Goal: Information Seeking & Learning: Learn about a topic

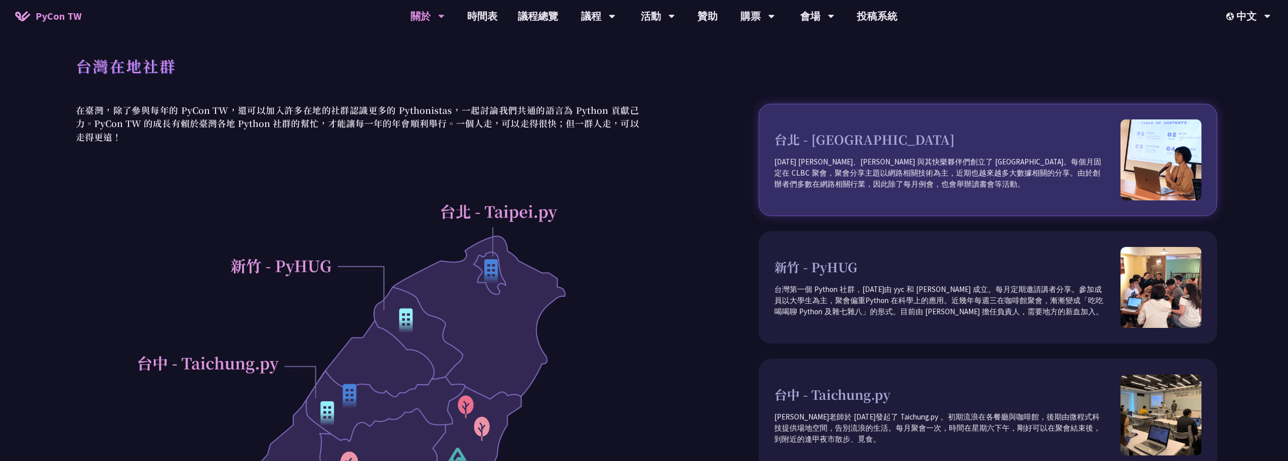
click at [863, 143] on h3 "台北 - [GEOGRAPHIC_DATA]" at bounding box center [947, 139] width 346 height 19
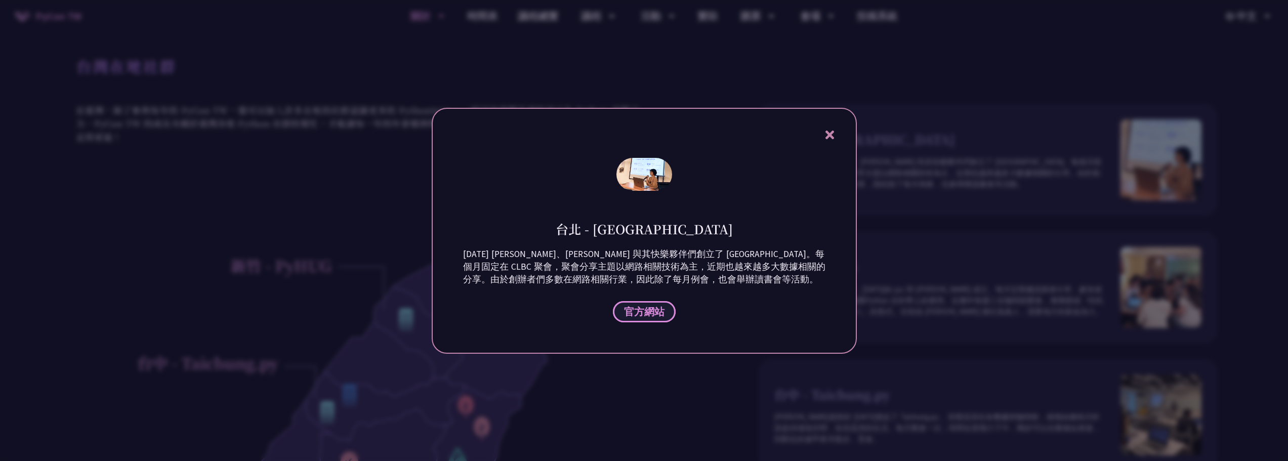
click at [656, 309] on span "官方網站" at bounding box center [644, 311] width 40 height 13
click at [832, 135] on icon at bounding box center [829, 135] width 13 height 13
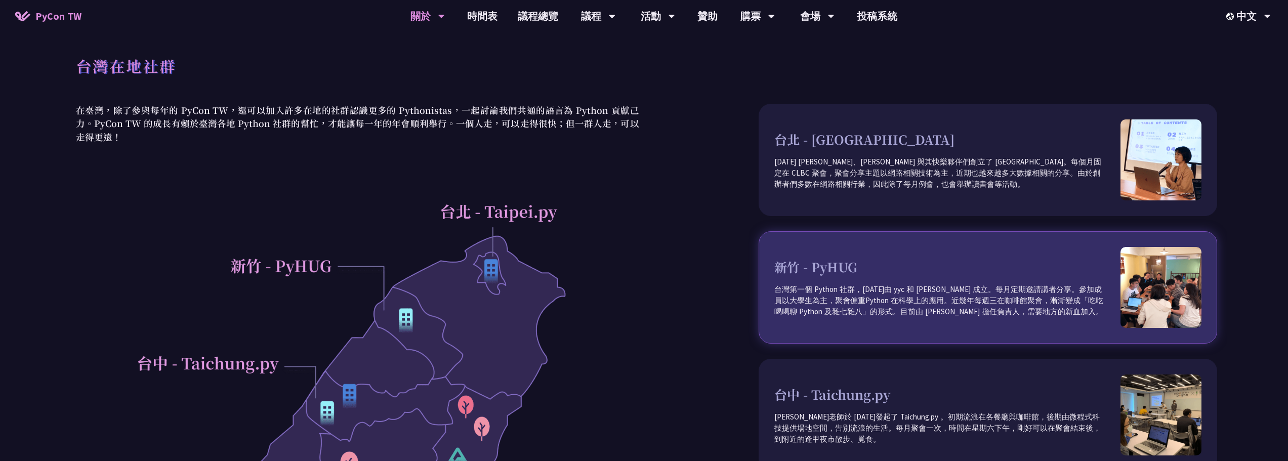
click at [804, 267] on h3 "新竹 - PyHUG" at bounding box center [947, 267] width 346 height 19
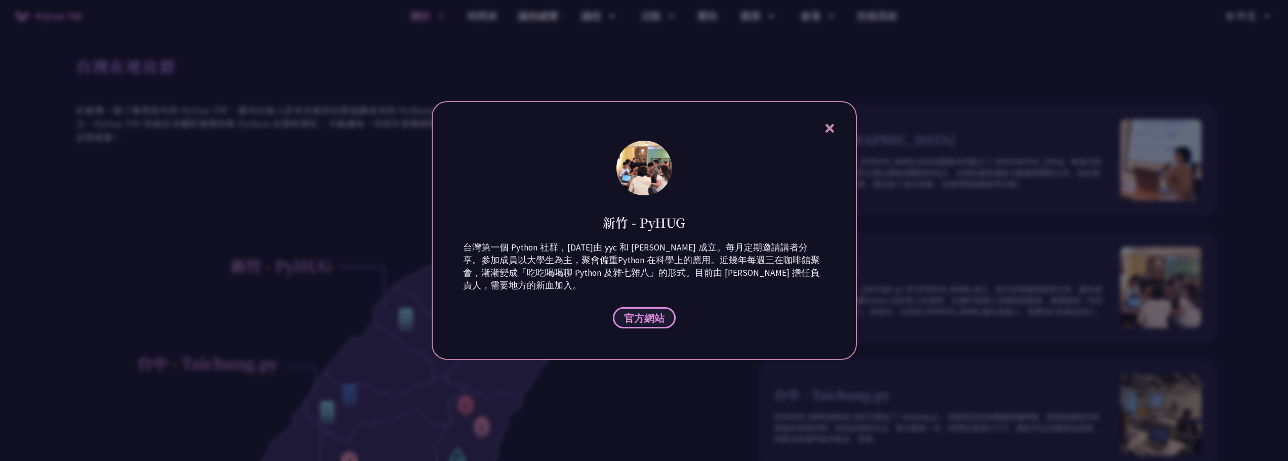
click at [648, 314] on span "官方網站" at bounding box center [644, 318] width 40 height 13
click at [830, 121] on div "新竹 - PyHUG 台灣第一個 Python 社群，[DATE]由 yyc 和 [PERSON_NAME] 成立。每月定期邀請講者分享。參加成員以大學生為主…" at bounding box center [644, 230] width 425 height 259
click at [832, 126] on icon at bounding box center [829, 128] width 9 height 9
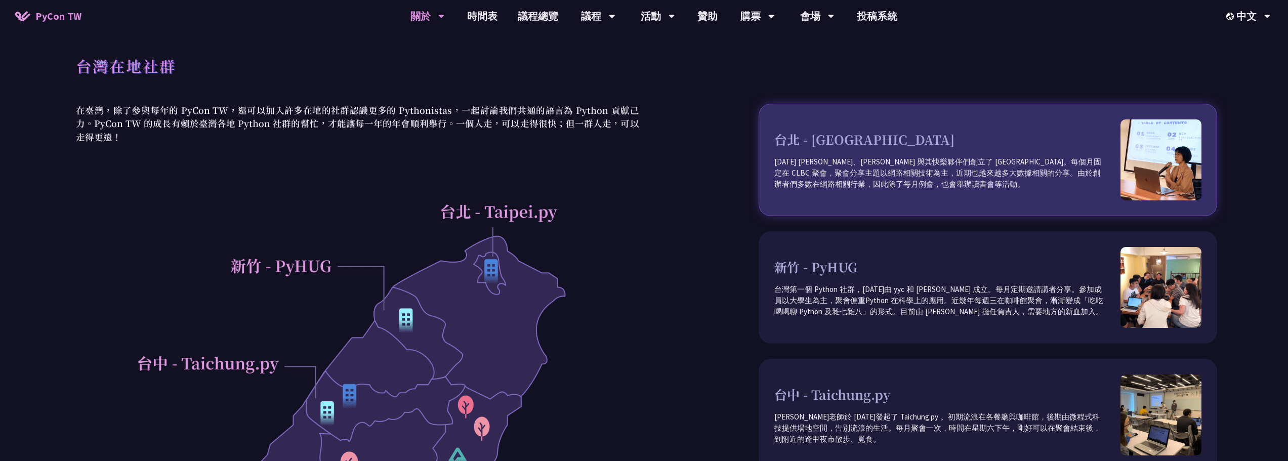
click at [831, 149] on div "台北 - [GEOGRAPHIC_DATA] [DATE] [PERSON_NAME]、[PERSON_NAME] 與其快樂夥伴們創立了 [GEOGRAPHI…" at bounding box center [947, 160] width 346 height 60
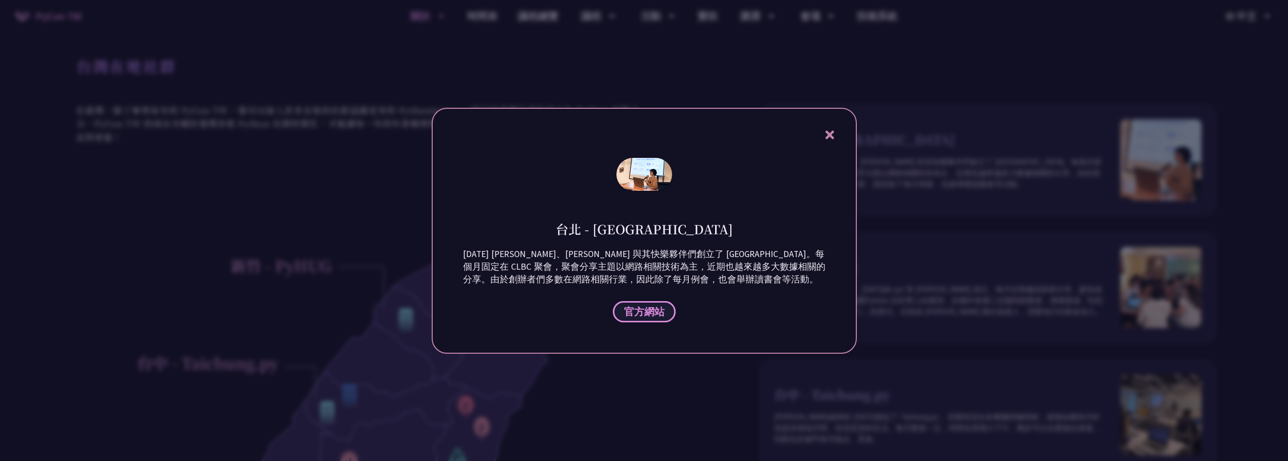
click at [655, 307] on span "官方網站" at bounding box center [644, 311] width 40 height 13
click at [829, 132] on icon at bounding box center [829, 135] width 13 height 13
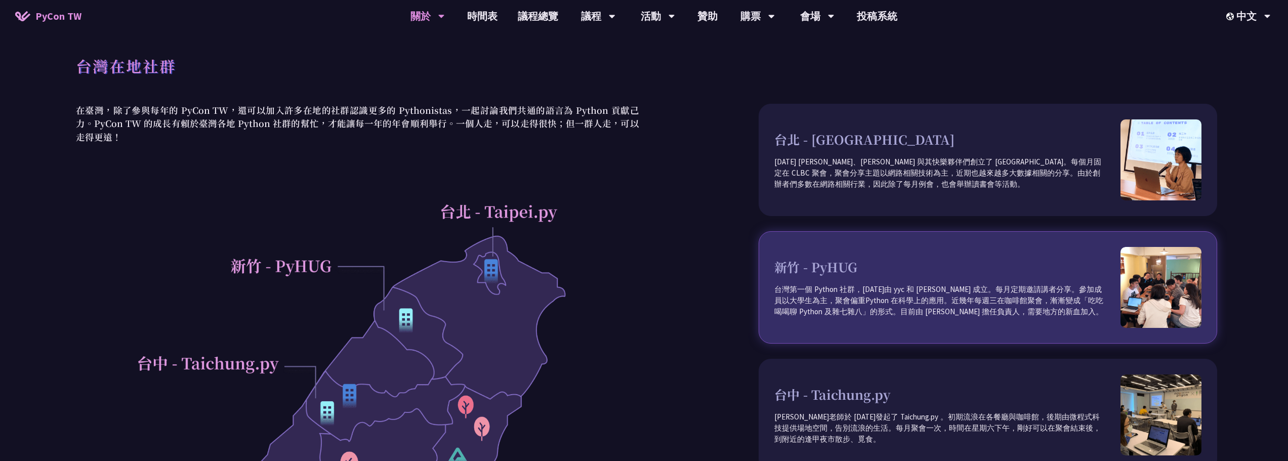
click at [909, 302] on p "台灣第一個 Python 社群，[DATE]由 yyc 和 [PERSON_NAME] 成立。每月定期邀請講者分享。參加成員以大學生為主，聚會偏重Python…" at bounding box center [947, 300] width 346 height 33
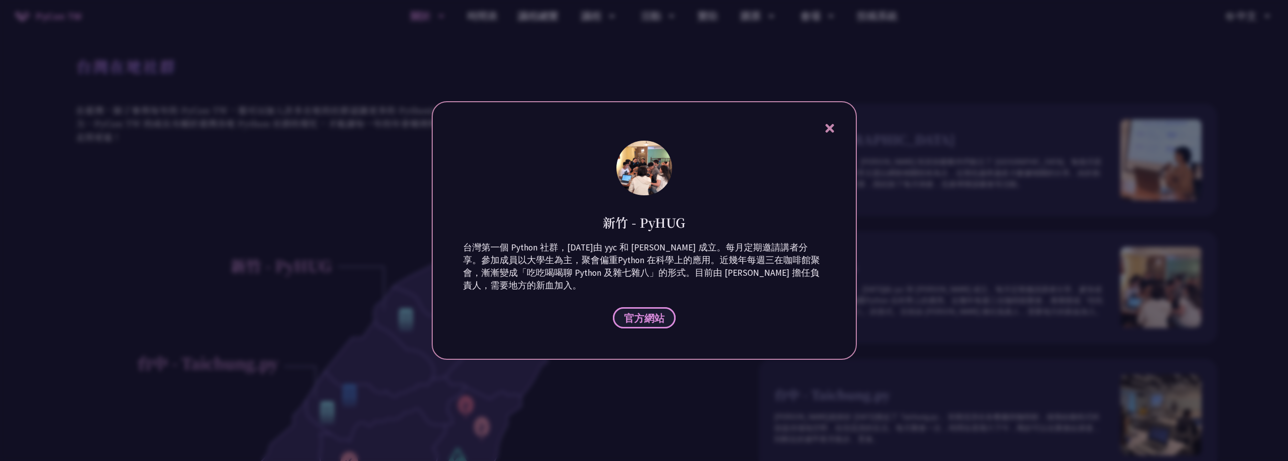
click at [655, 313] on span "官方網站" at bounding box center [644, 318] width 40 height 13
